Goal: Task Accomplishment & Management: Manage account settings

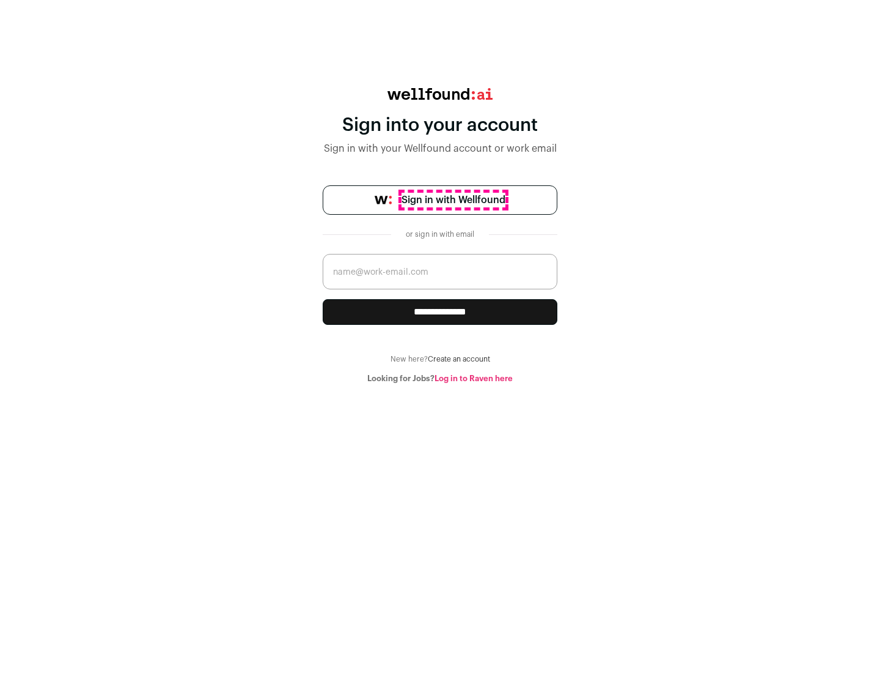
click at [453, 200] on span "Sign in with Wellfound" at bounding box center [454, 200] width 104 height 15
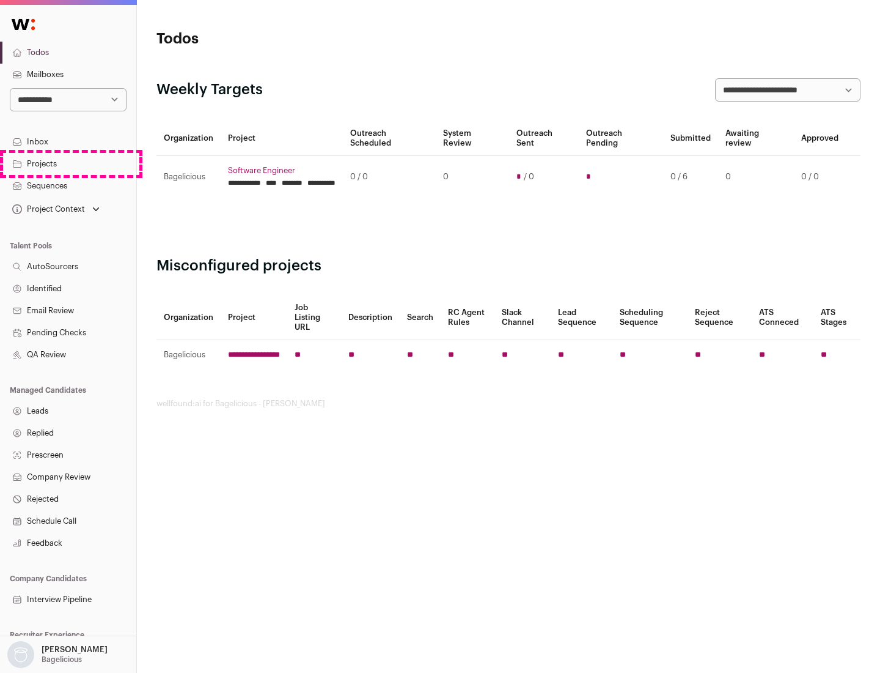
click at [68, 163] on link "Projects" at bounding box center [68, 164] width 136 height 22
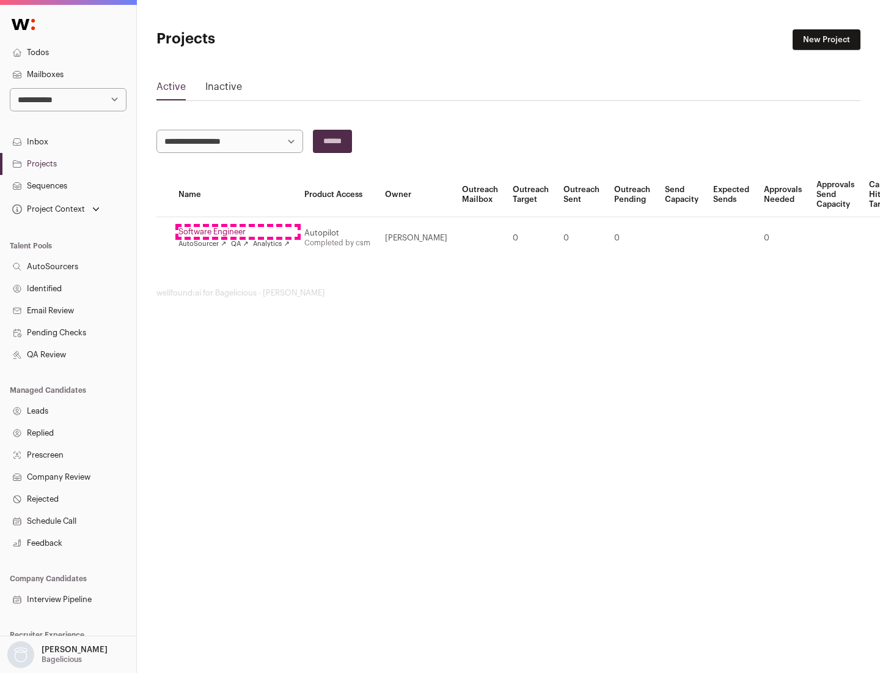
click at [238, 232] on link "Software Engineer" at bounding box center [234, 232] width 111 height 10
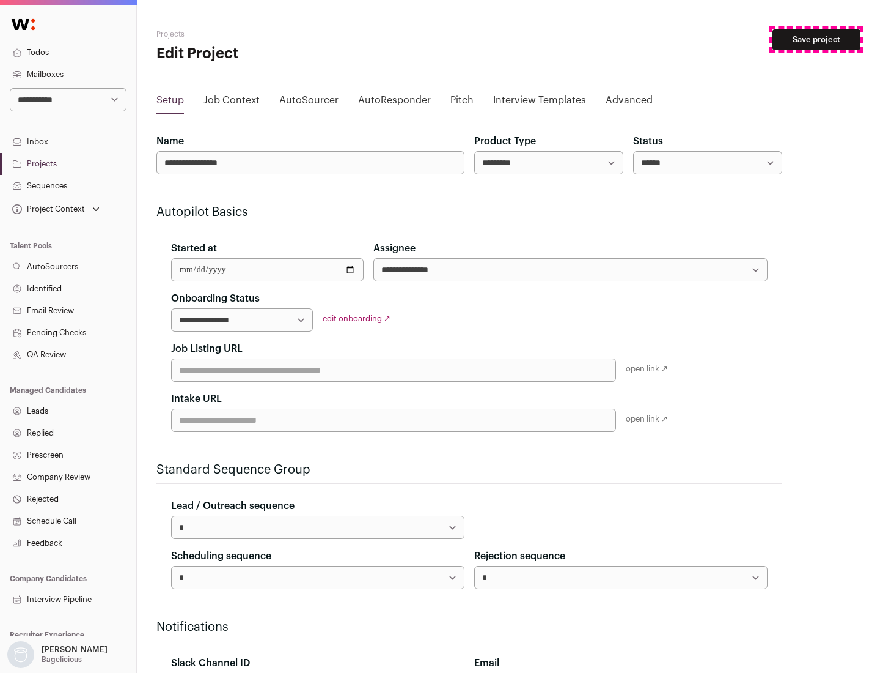
click at [817, 40] on button "Save project" at bounding box center [817, 39] width 88 height 21
